Goal: Navigation & Orientation: Find specific page/section

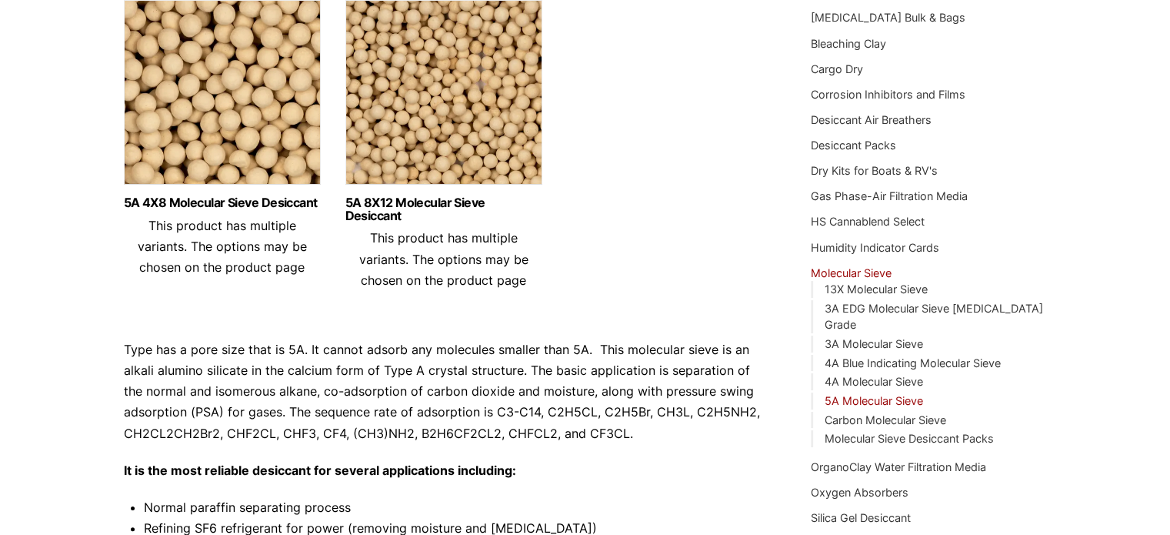
scroll to position [357, 0]
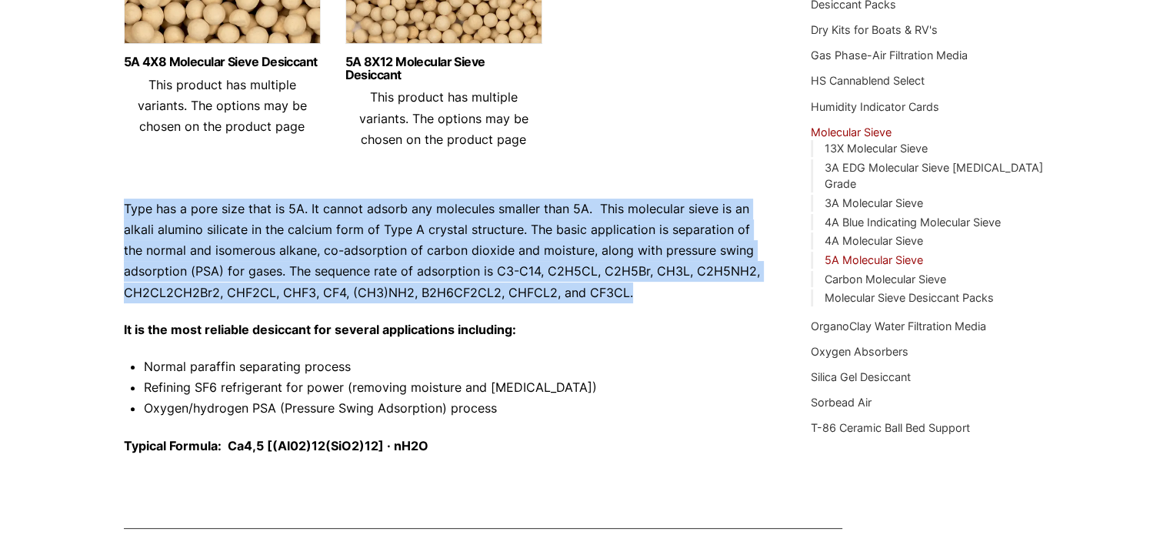
drag, startPoint x: 108, startPoint y: 201, endPoint x: 628, endPoint y: 291, distance: 527.6
click at [628, 291] on div "Our website has detected that you are using an outdated browser that will preve…" at bounding box center [585, 243] width 1170 height 1200
click at [628, 291] on p "Type has a pore size that is 5A. It cannot adsorb any molecules smaller than 5A…" at bounding box center [444, 250] width 641 height 105
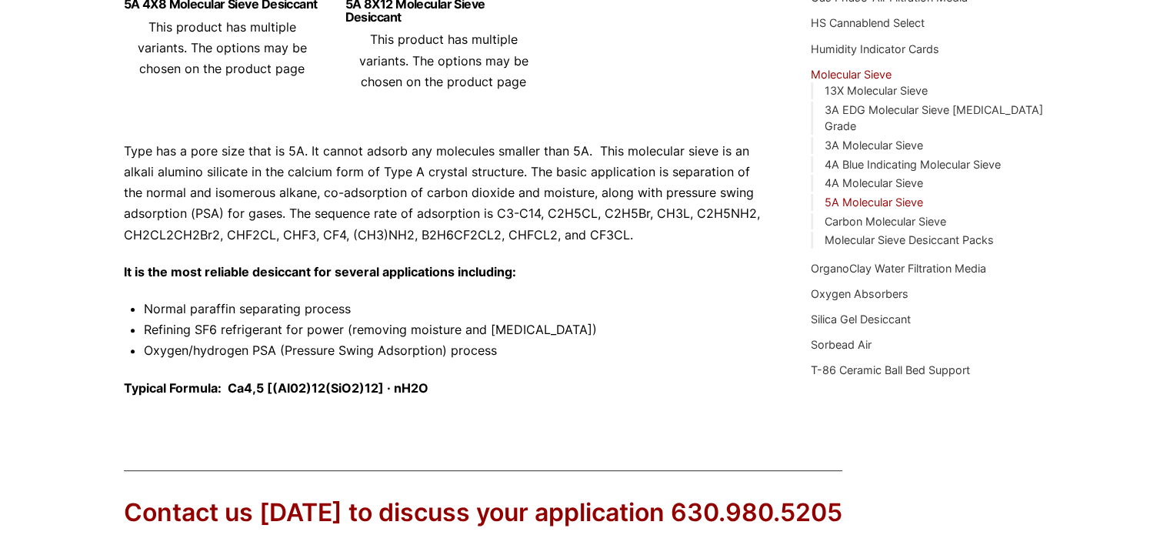
scroll to position [280, 0]
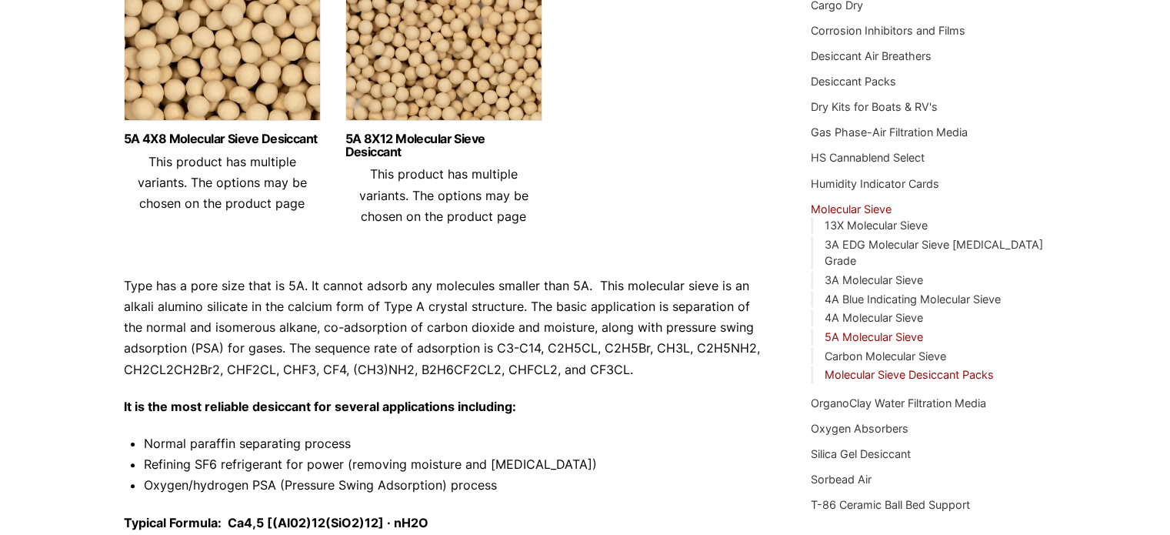
click at [841, 368] on link "Molecular Sieve Desiccant Packs" at bounding box center [908, 374] width 169 height 13
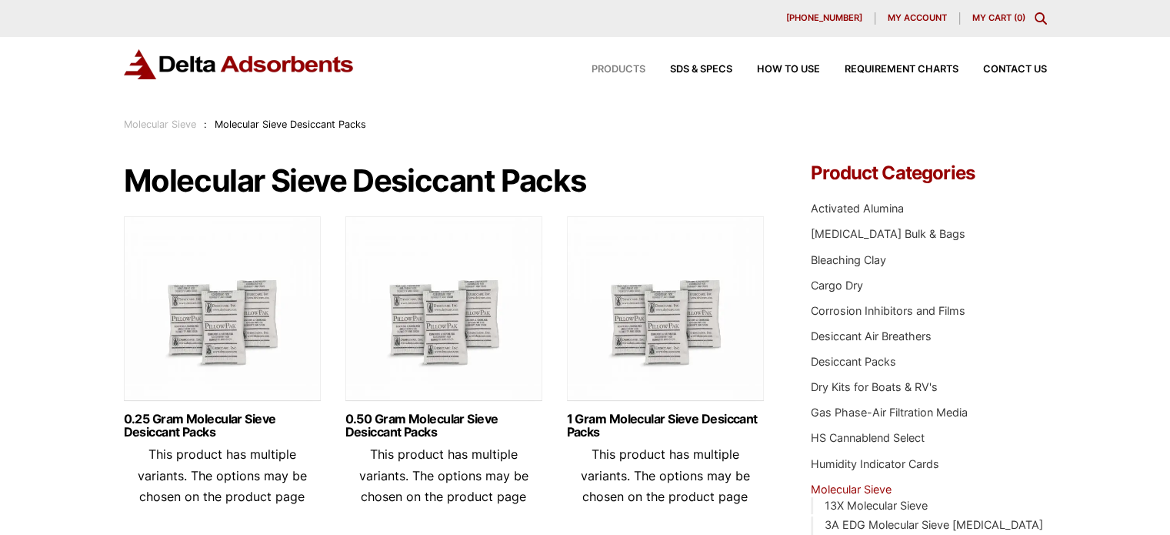
click at [607, 68] on span "Products" at bounding box center [618, 70] width 54 height 10
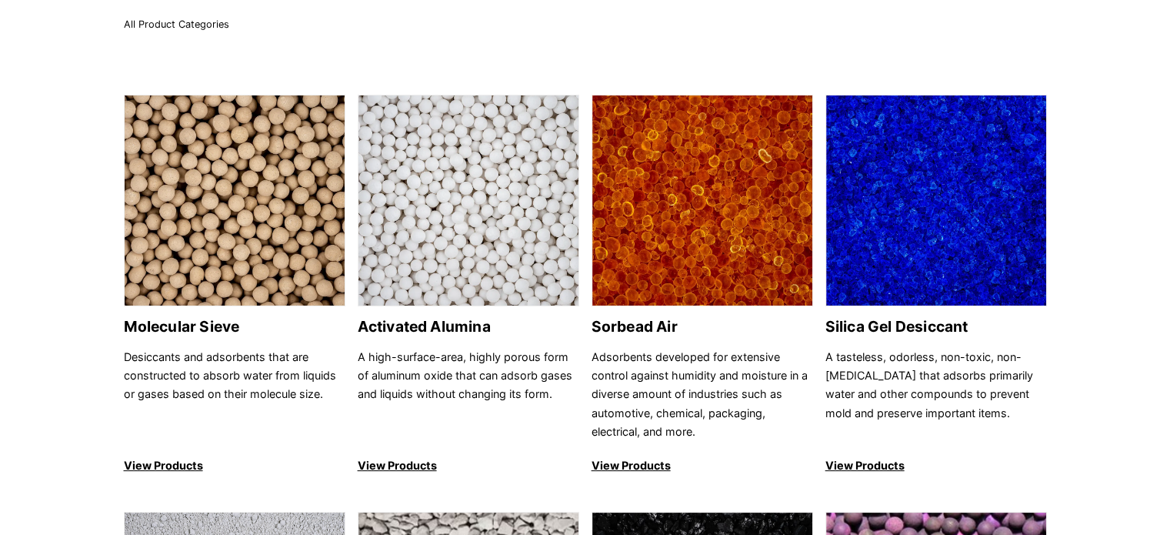
scroll to position [154, 0]
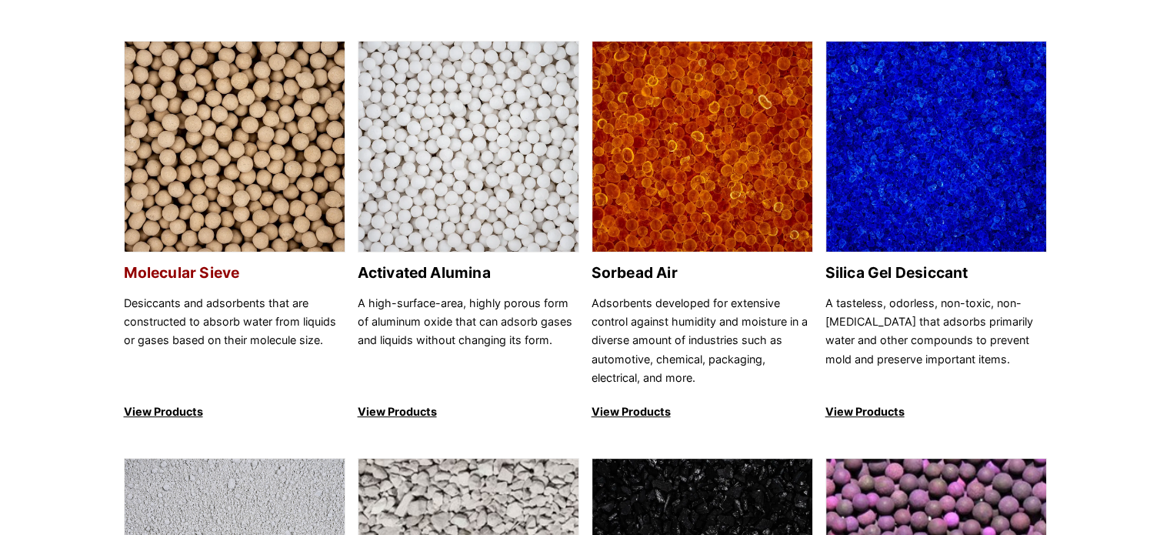
click at [218, 132] on img at bounding box center [235, 147] width 220 height 211
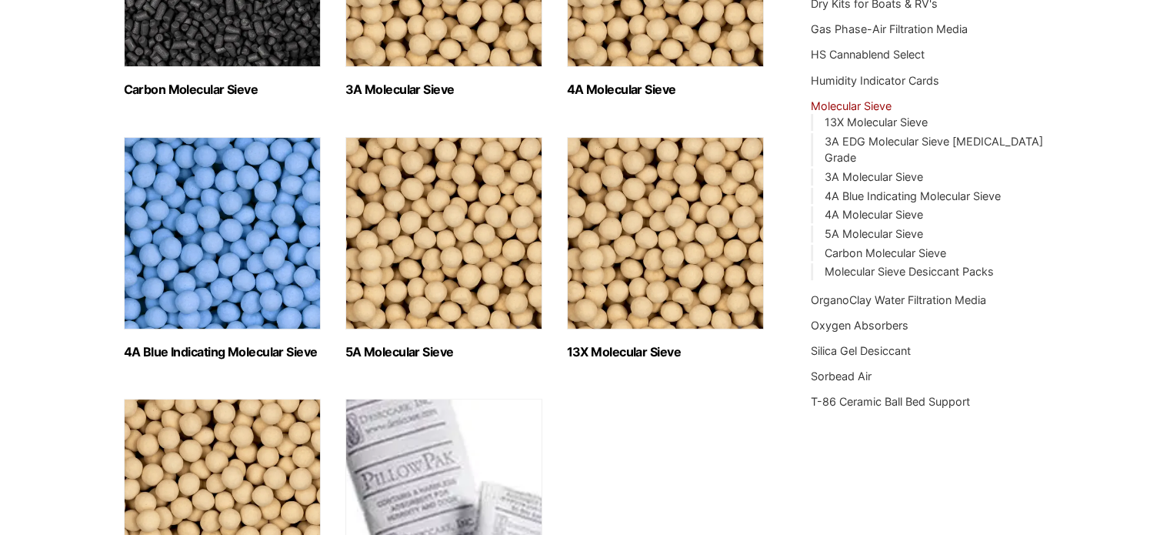
scroll to position [385, 0]
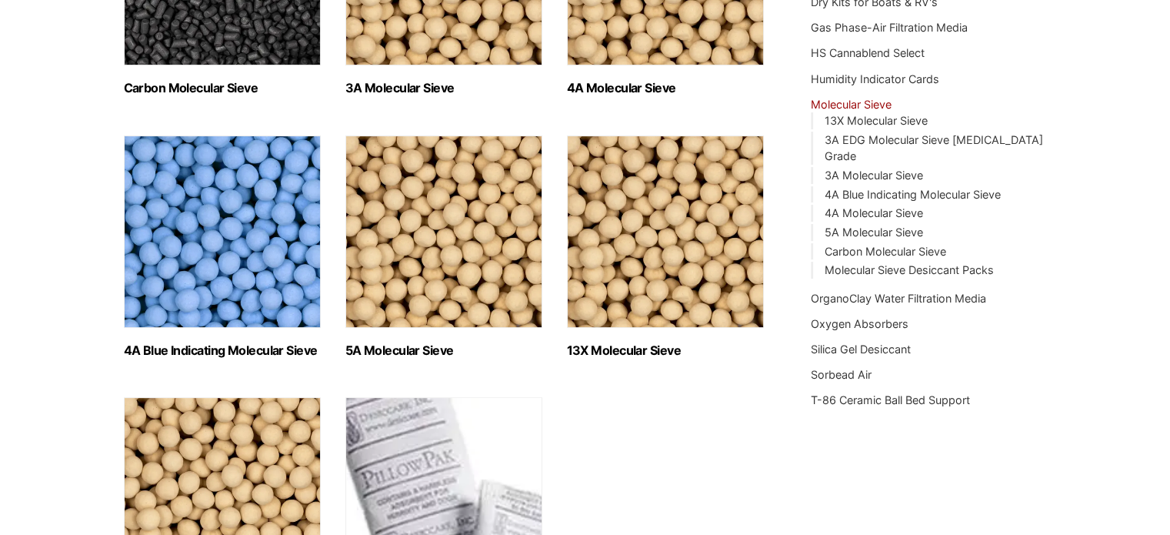
click at [411, 186] on img "Visit product category 5A Molecular Sieve" at bounding box center [443, 231] width 197 height 192
